Goal: Book appointment/travel/reservation

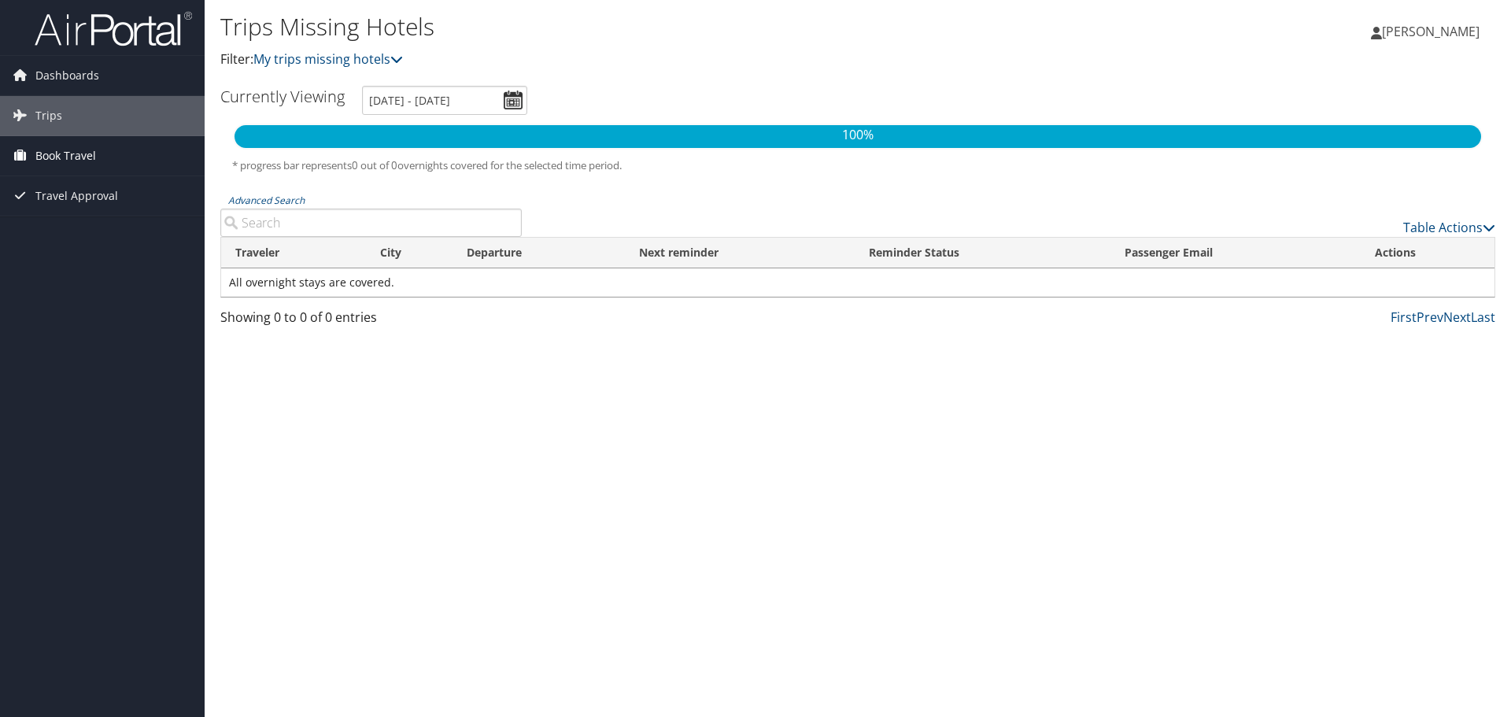
click at [56, 147] on span "Book Travel" at bounding box center [65, 155] width 61 height 39
click at [103, 238] on link "Book/Manage Online Trips" at bounding box center [102, 235] width 205 height 24
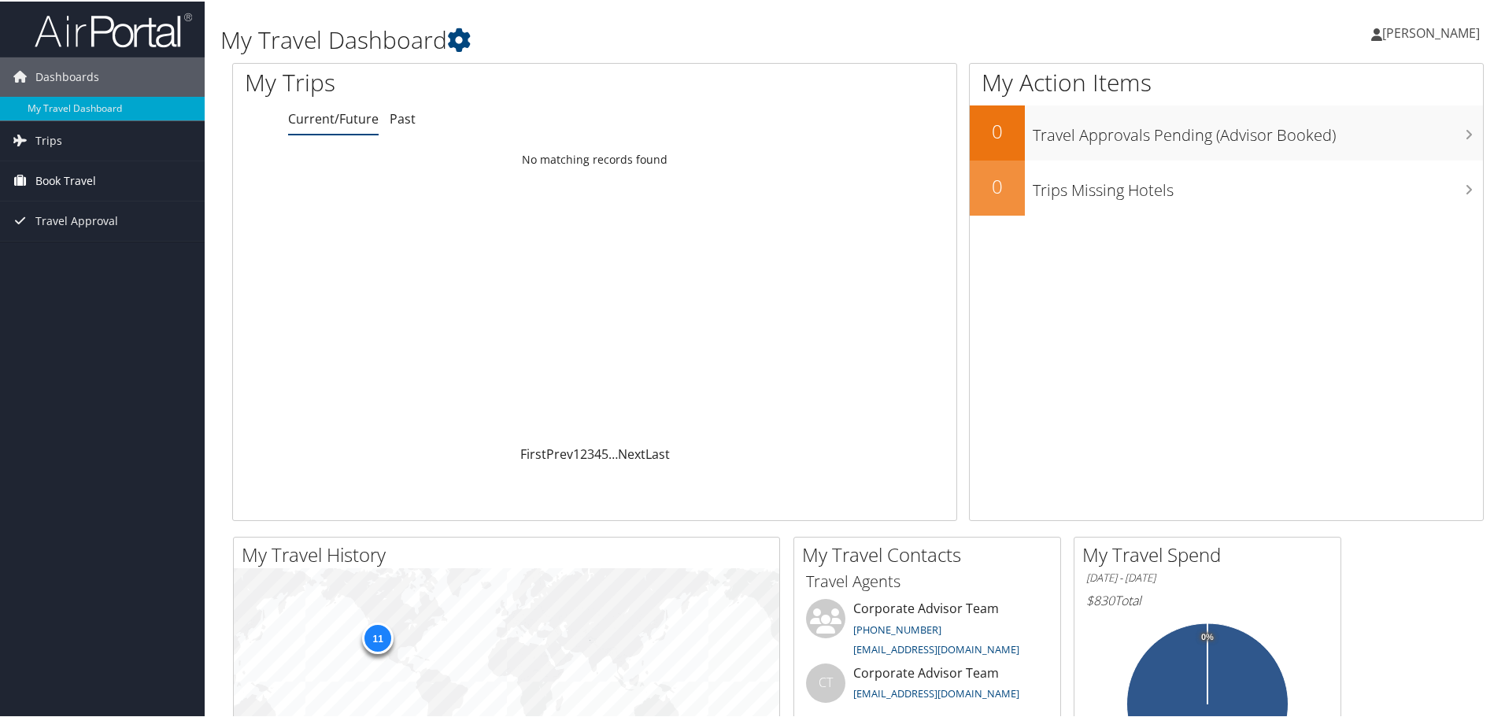
click at [78, 186] on span "Book Travel" at bounding box center [65, 179] width 61 height 39
click at [76, 257] on link "Book/Manage Online Trips" at bounding box center [102, 258] width 205 height 24
click at [90, 183] on span "Book Travel" at bounding box center [65, 179] width 61 height 39
click at [90, 259] on link "Book/Manage Online Trips" at bounding box center [102, 258] width 205 height 24
